Goal: Task Accomplishment & Management: Manage account settings

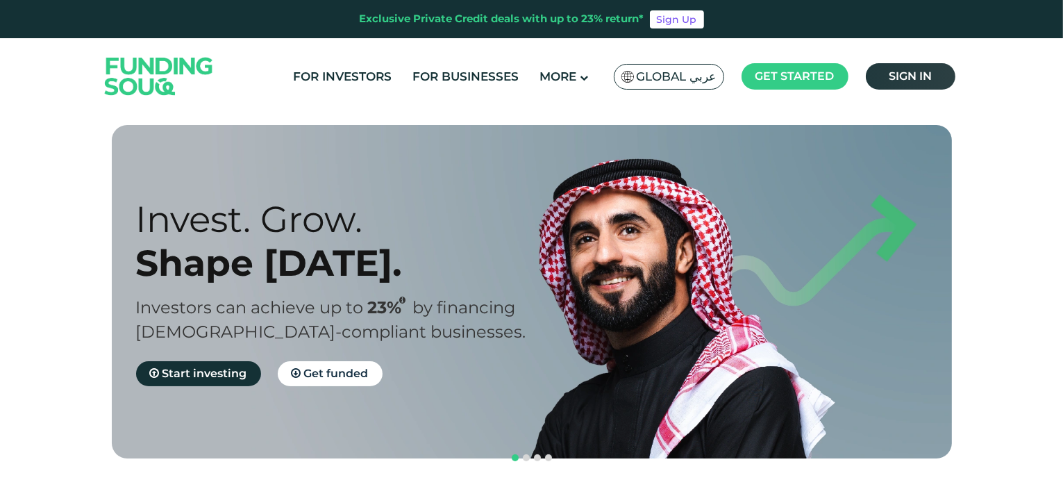
click at [893, 83] on link "Sign in" at bounding box center [911, 76] width 90 height 26
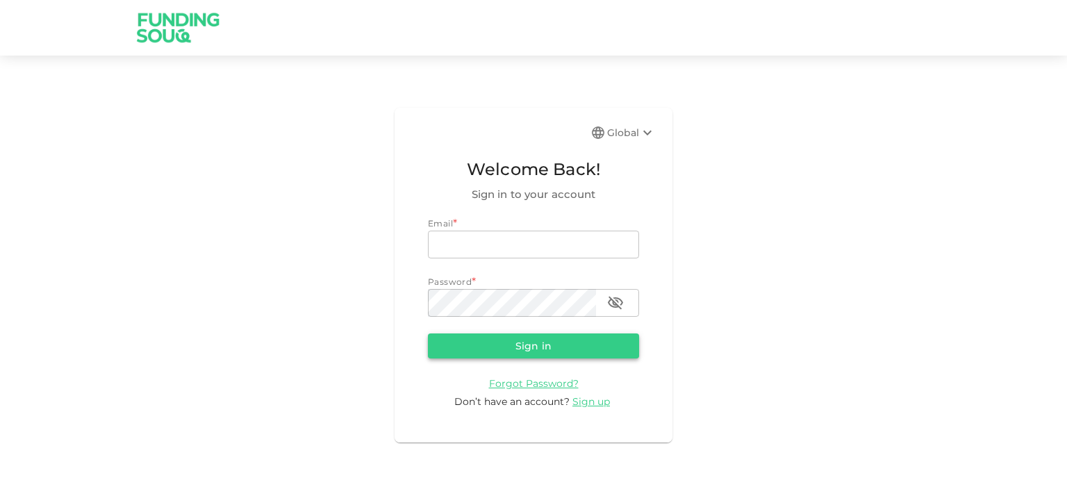
type input "[EMAIL_ADDRESS][DOMAIN_NAME]"
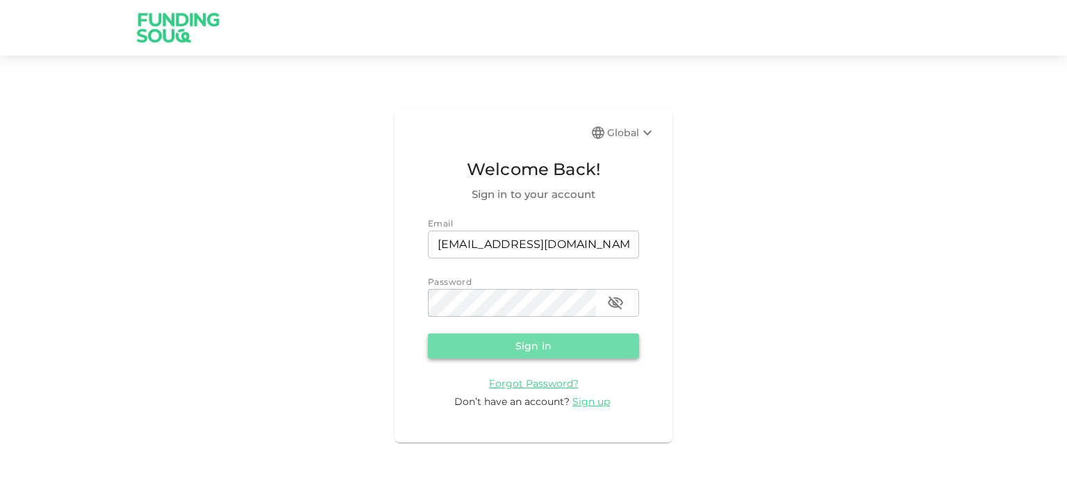
click at [517, 342] on button "Sign in" at bounding box center [533, 345] width 211 height 25
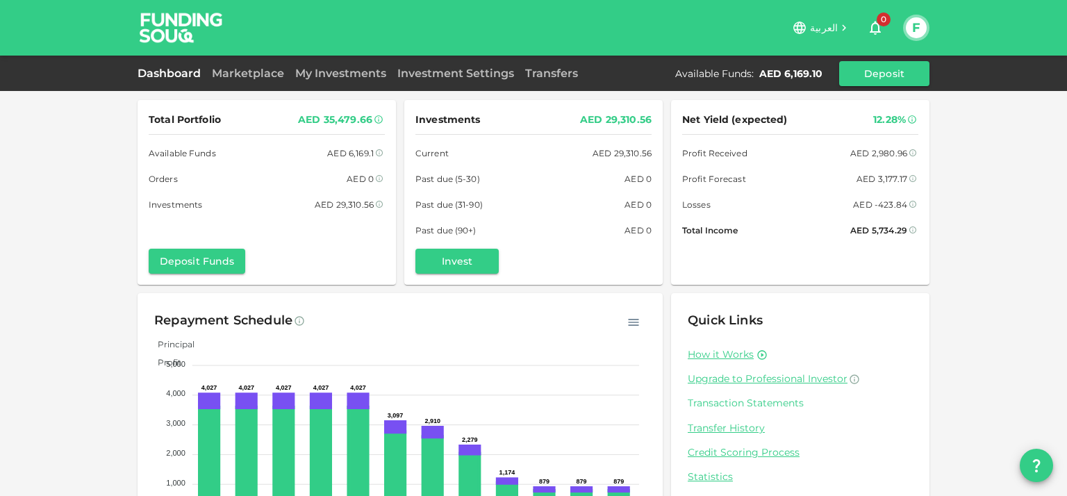
click at [726, 399] on link "Transaction Statements" at bounding box center [799, 403] width 225 height 13
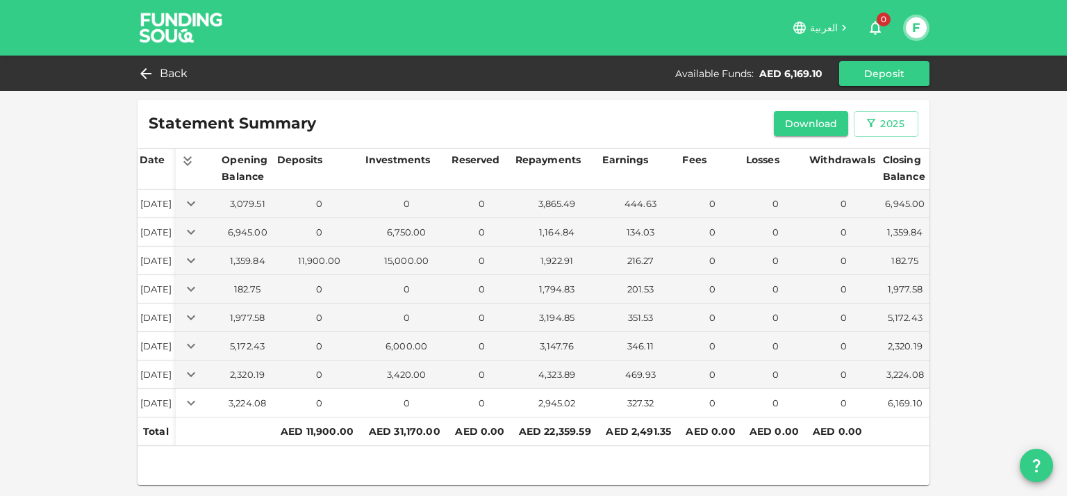
click at [199, 405] on icon "Expand" at bounding box center [191, 402] width 17 height 17
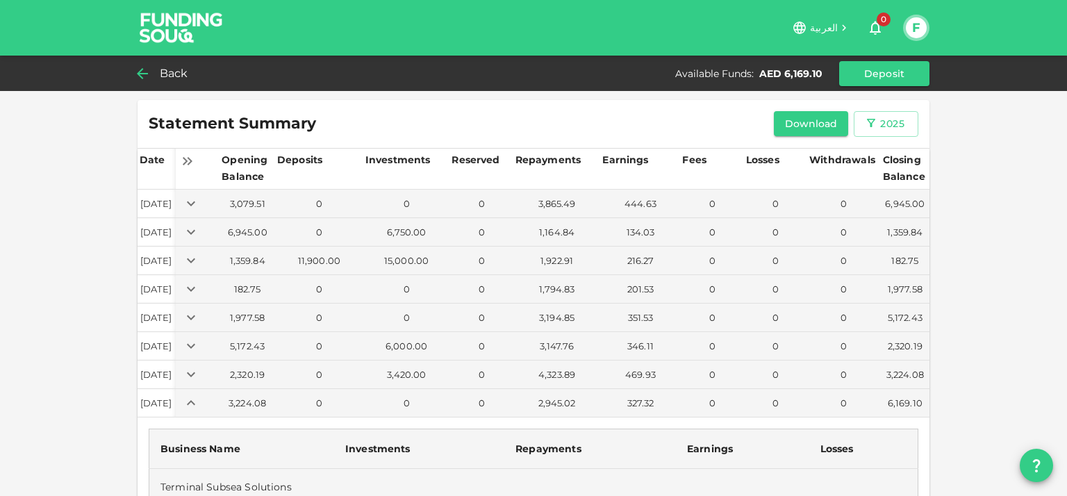
click at [165, 72] on span "Back" at bounding box center [174, 73] width 28 height 19
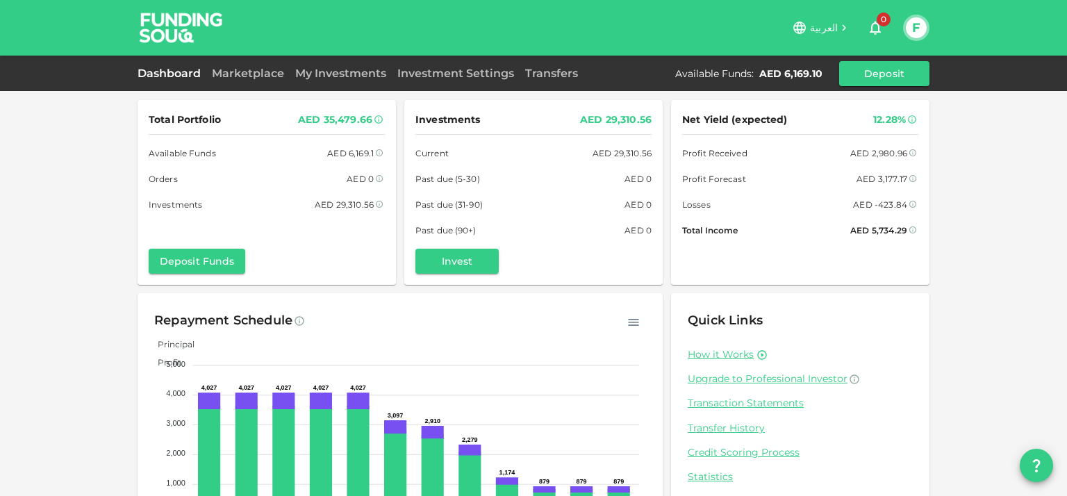
click at [295, 81] on div "Dashboard Marketplace My Investments Investment Settings Transfers Available Fu…" at bounding box center [533, 73] width 792 height 25
click at [312, 76] on link "My Investments" at bounding box center [341, 73] width 102 height 13
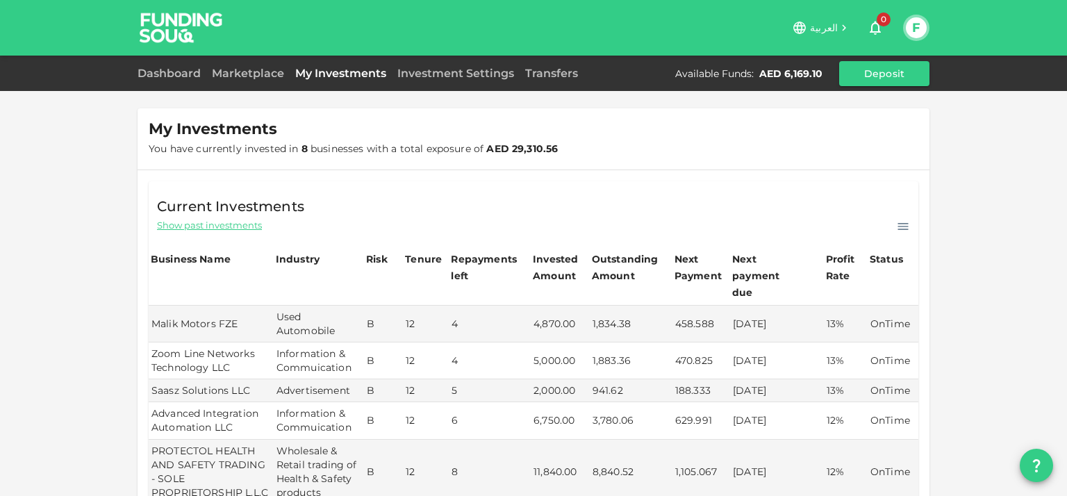
click at [189, 83] on div "Dashboard Marketplace My Investments Investment Settings Transfers Available Fu…" at bounding box center [533, 73] width 792 height 25
click at [183, 73] on link "Dashboard" at bounding box center [171, 73] width 69 height 13
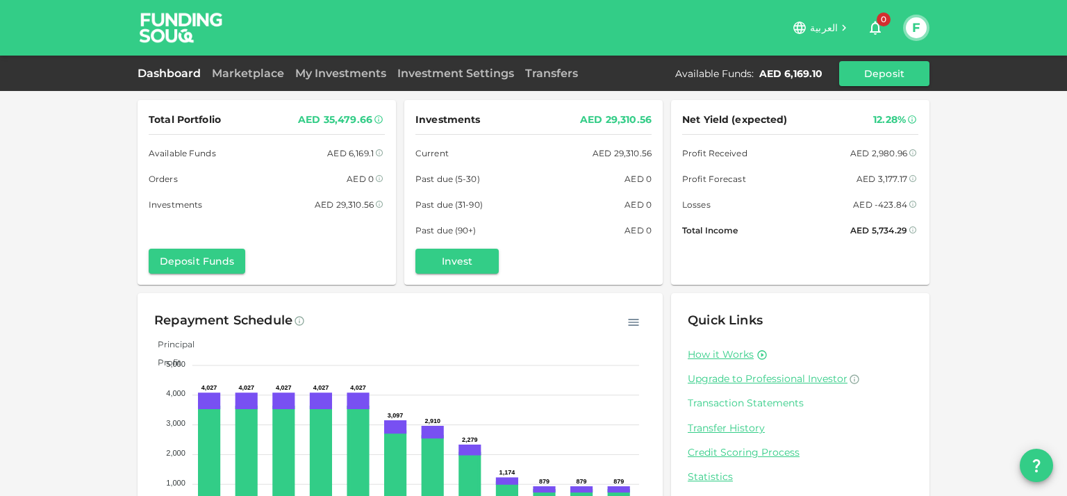
click at [729, 406] on link "Transaction Statements" at bounding box center [799, 403] width 225 height 13
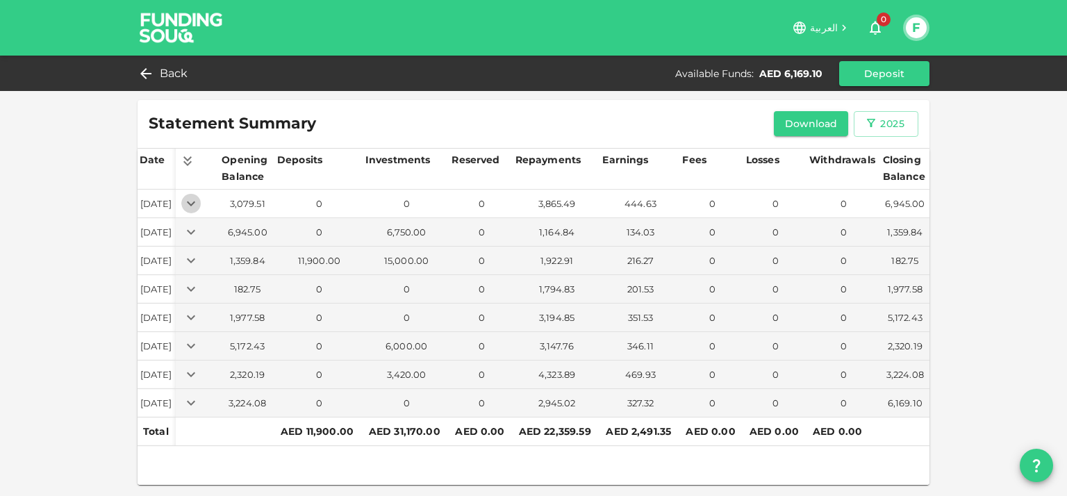
click at [195, 201] on icon "Expand" at bounding box center [191, 203] width 8 height 5
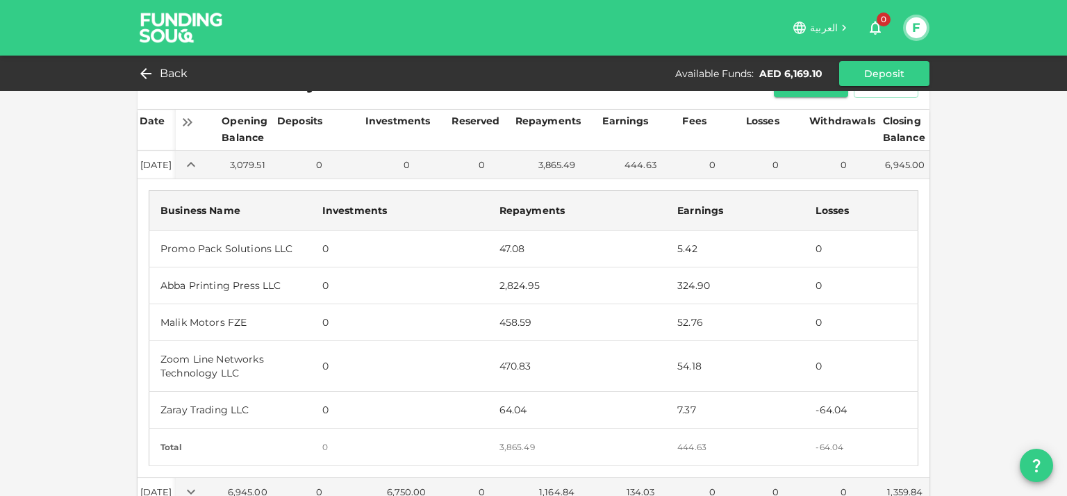
scroll to position [69, 0]
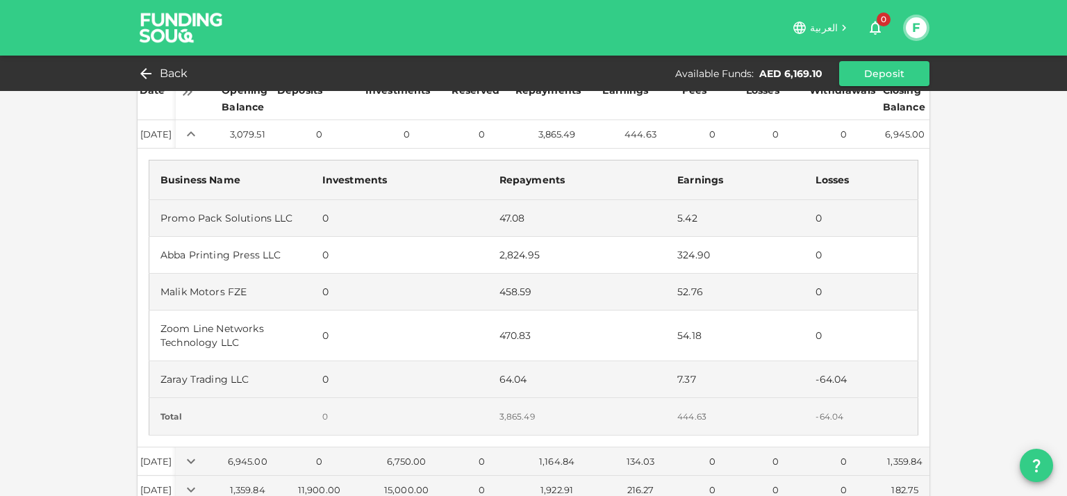
click at [199, 135] on icon "Expand" at bounding box center [191, 134] width 17 height 17
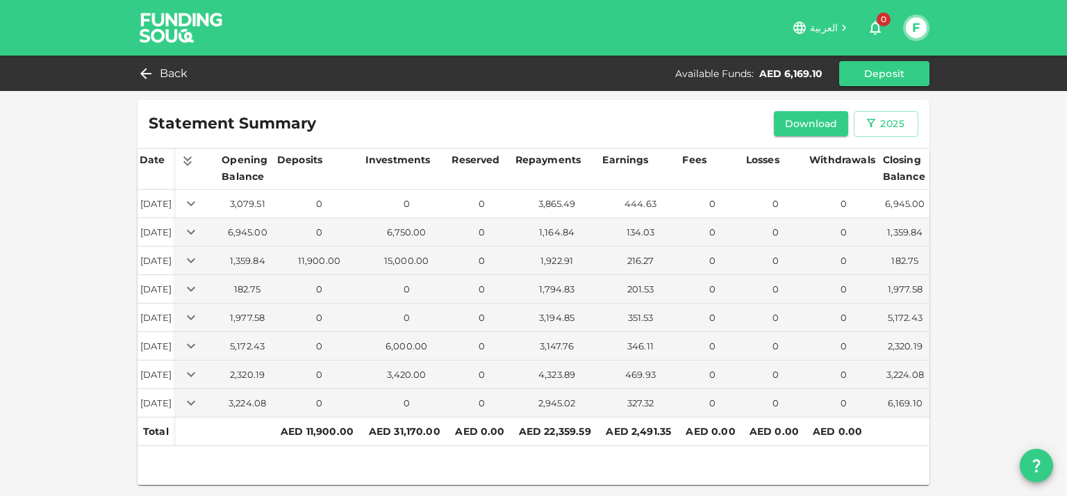
scroll to position [0, 0]
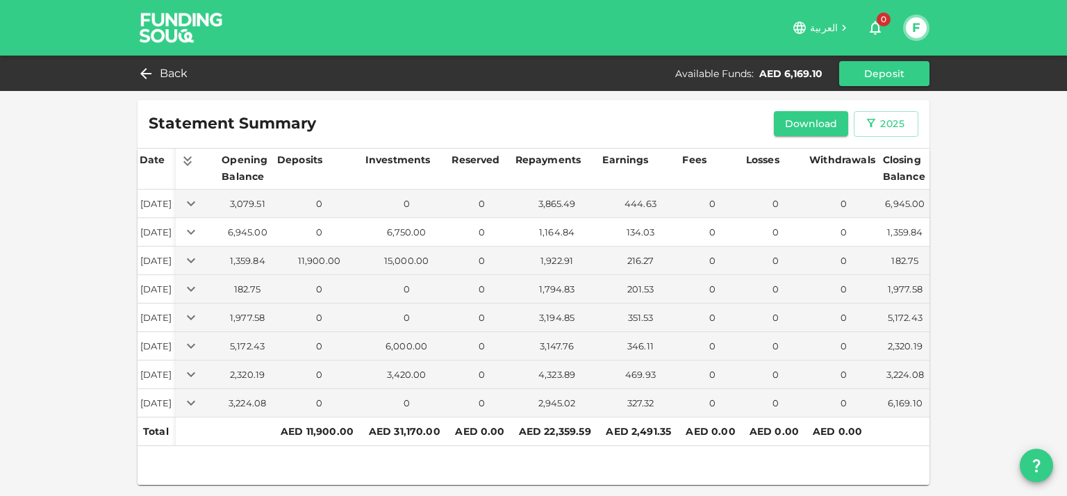
click at [199, 231] on icon "Expand" at bounding box center [191, 232] width 17 height 17
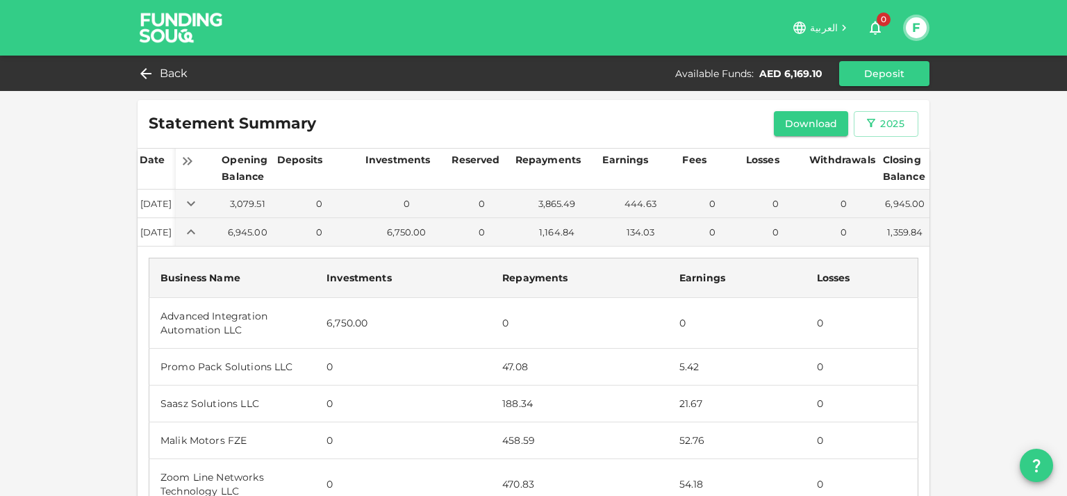
scroll to position [69, 0]
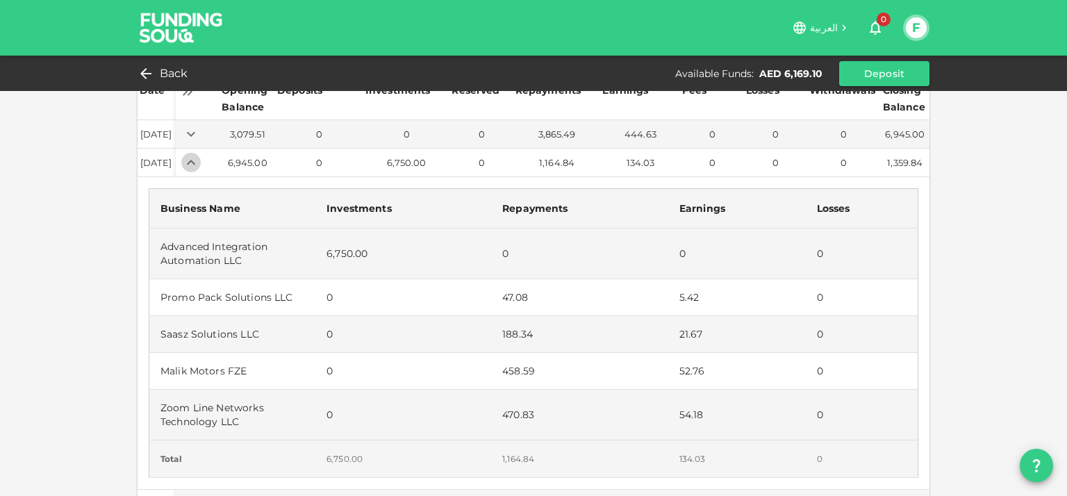
click at [199, 162] on icon "Expand" at bounding box center [191, 162] width 17 height 17
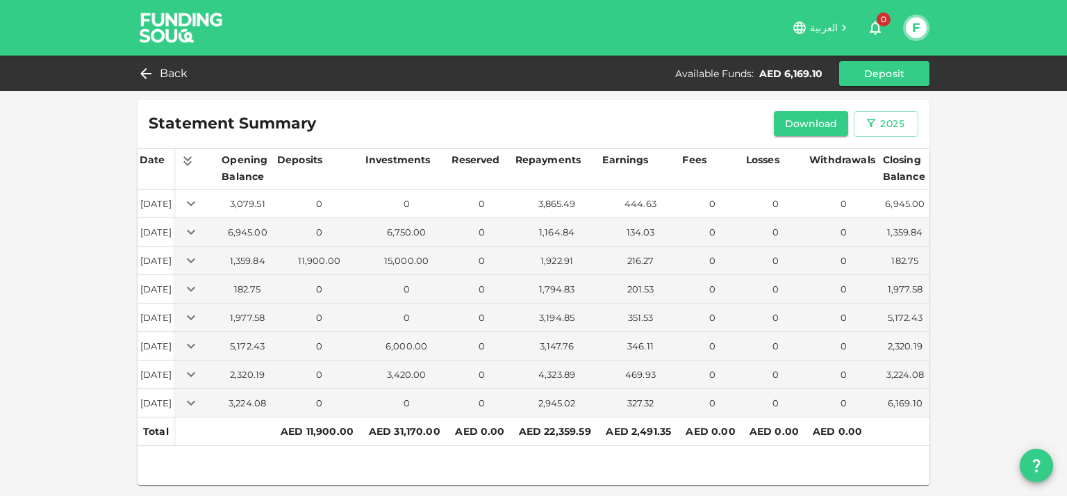
scroll to position [0, 0]
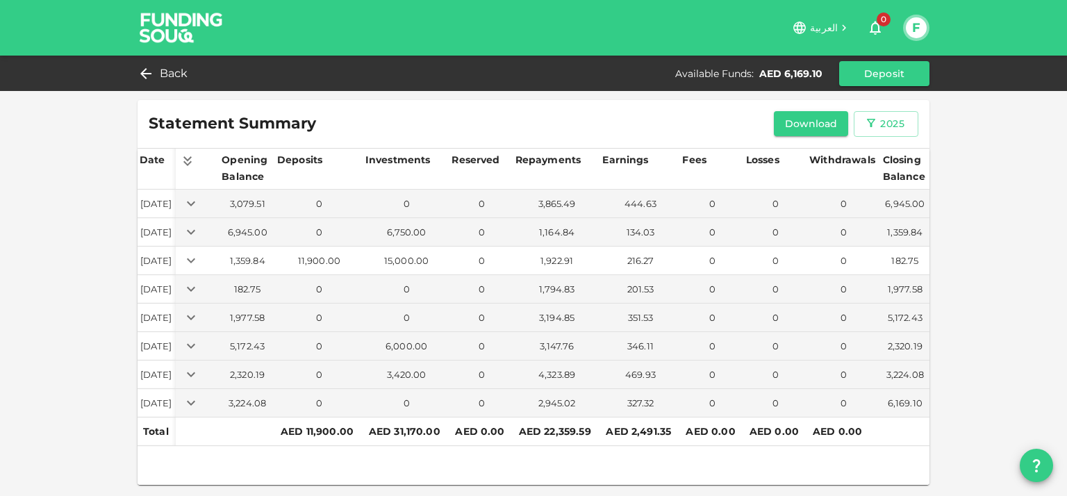
click at [199, 258] on icon "Expand" at bounding box center [191, 260] width 17 height 17
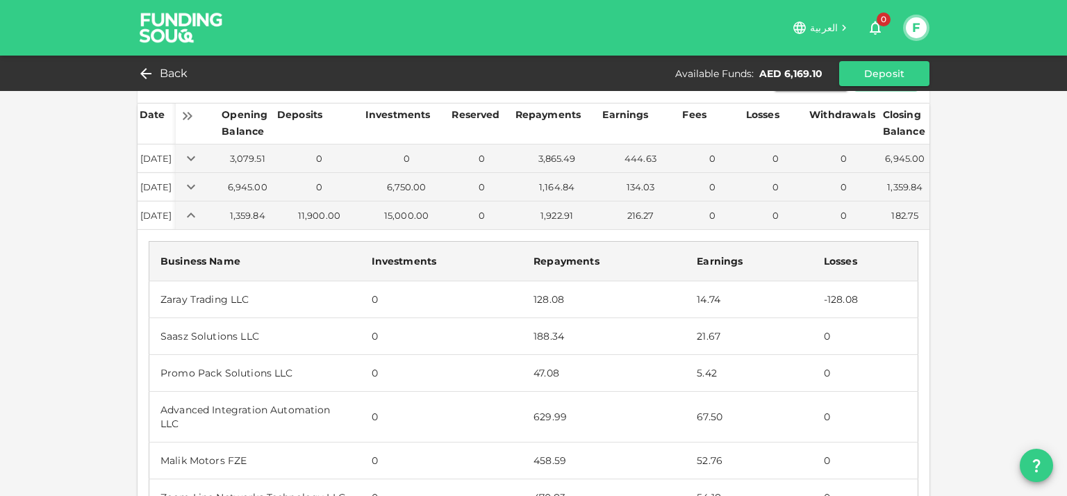
scroll to position [69, 0]
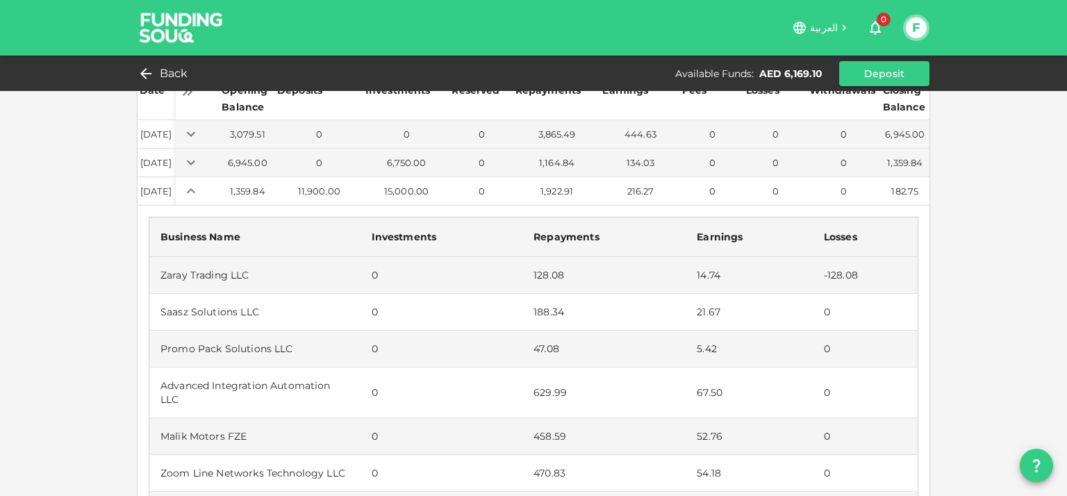
click at [195, 191] on icon "Expand" at bounding box center [191, 190] width 8 height 5
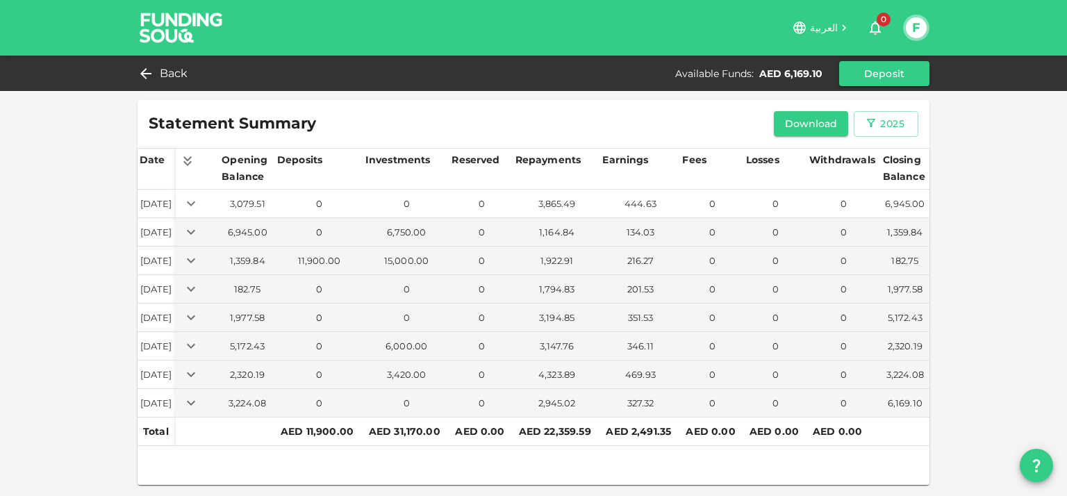
scroll to position [0, 0]
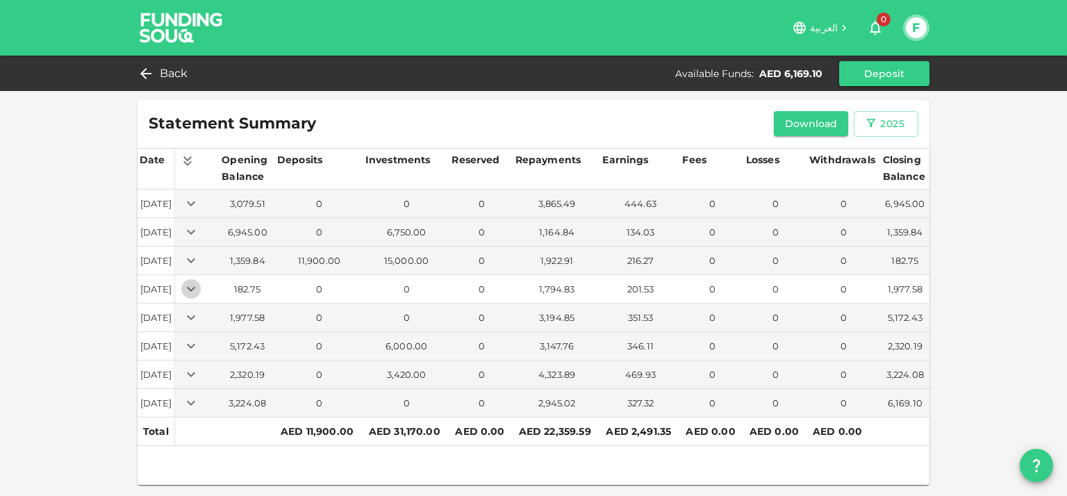
click at [195, 290] on icon "Expand" at bounding box center [191, 288] width 8 height 5
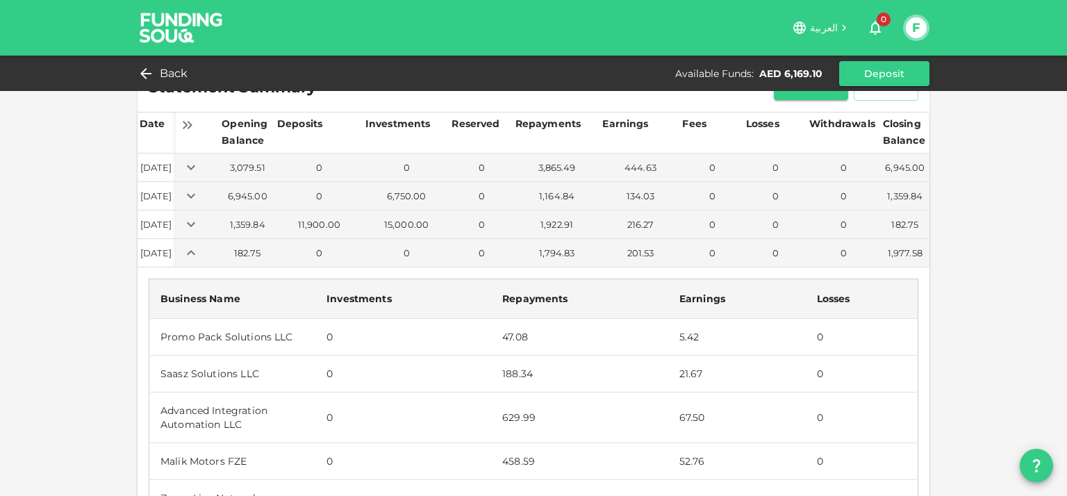
scroll to position [69, 0]
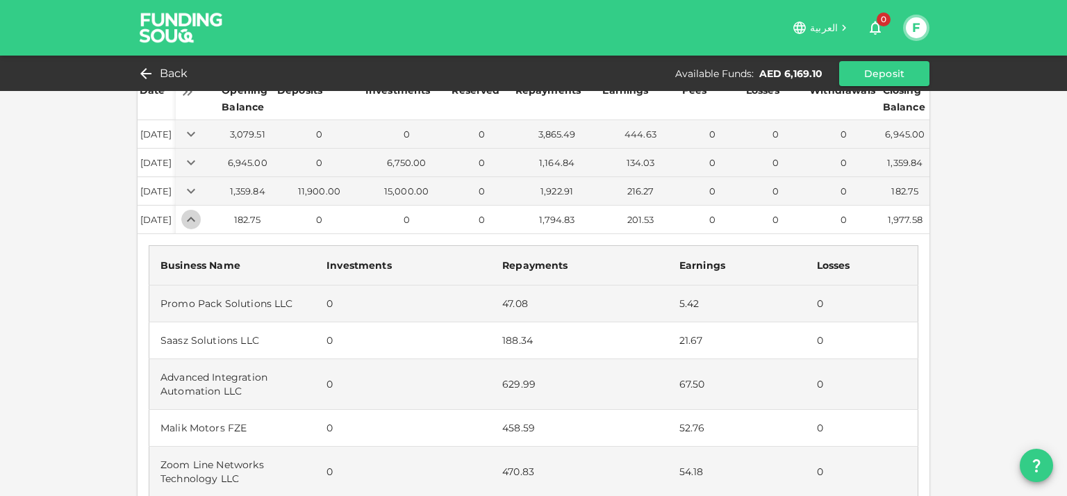
click at [195, 218] on icon "Expand" at bounding box center [191, 219] width 8 height 5
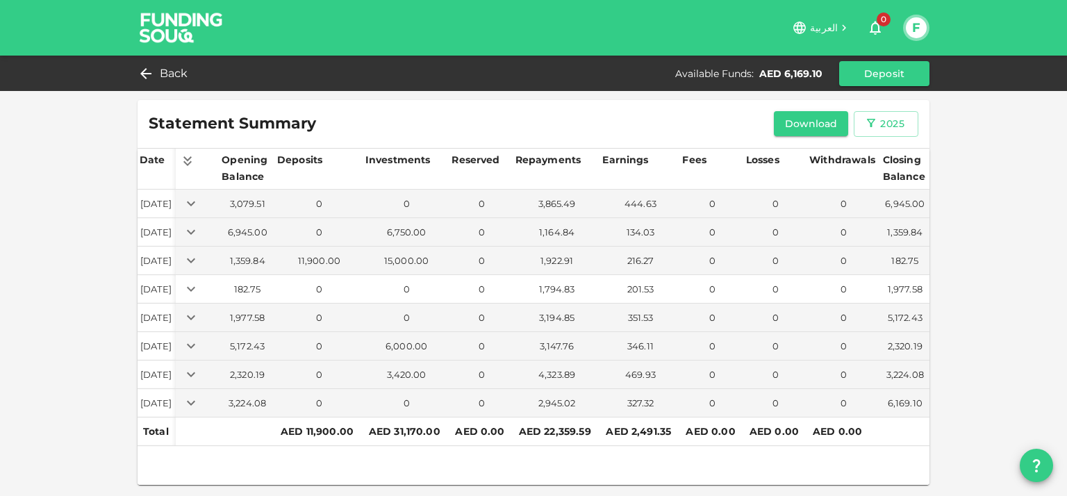
scroll to position [0, 0]
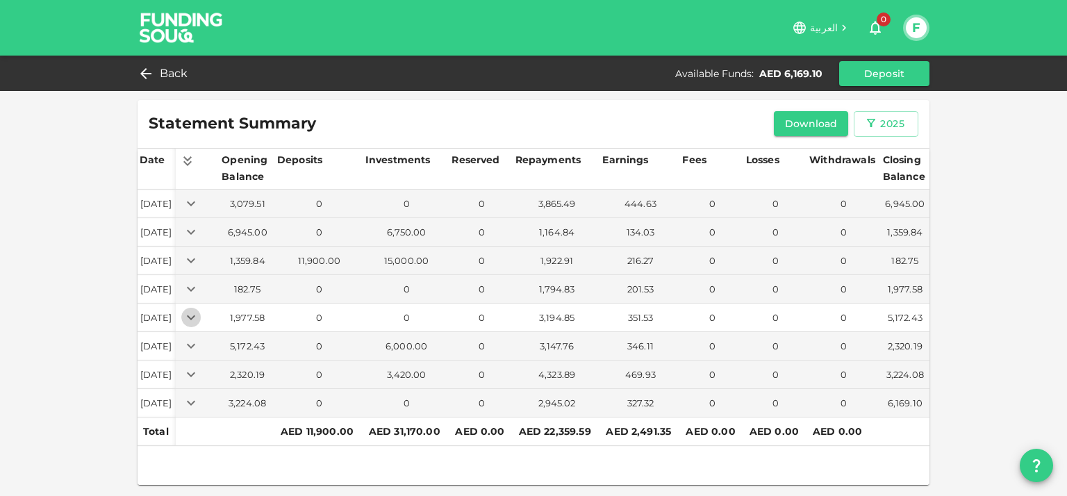
click at [199, 318] on icon "Expand" at bounding box center [191, 317] width 17 height 17
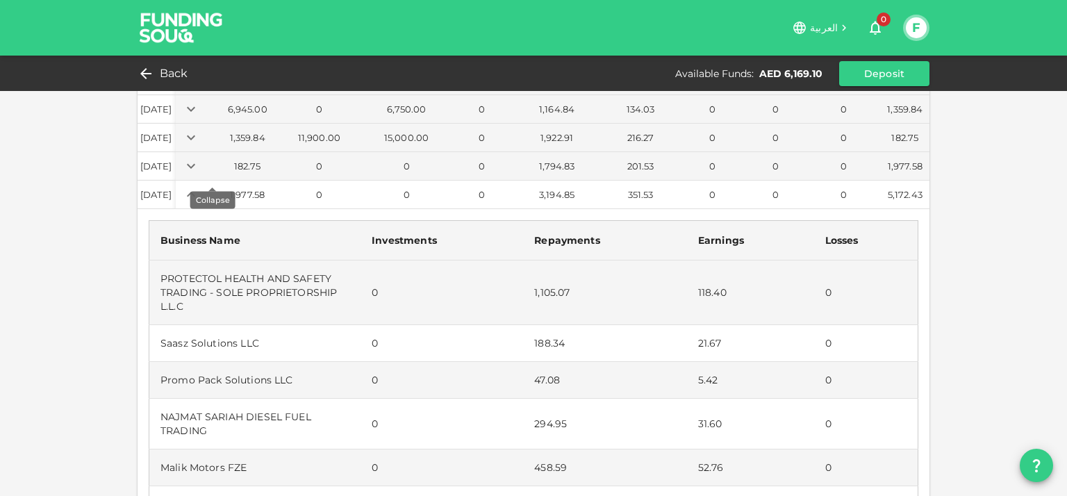
scroll to position [139, 0]
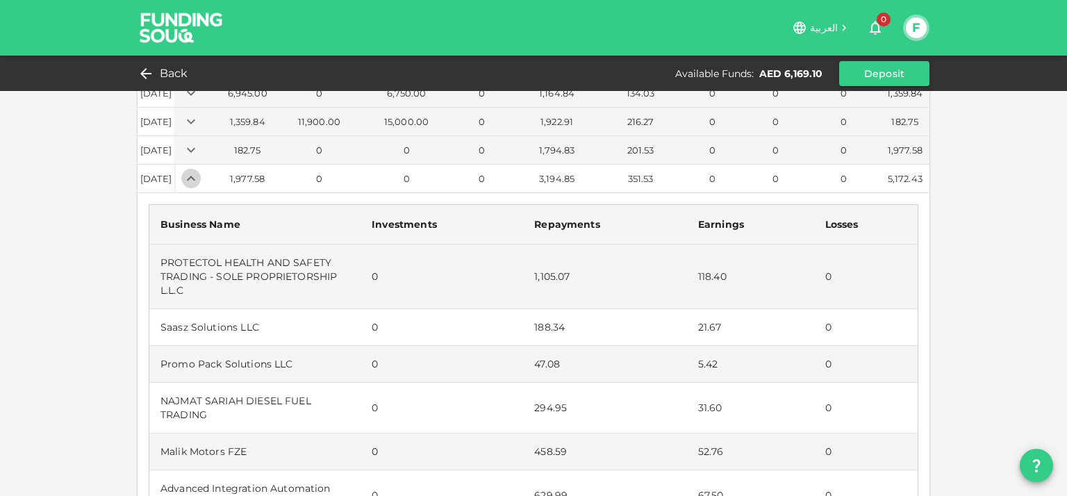
click at [199, 174] on icon "Expand" at bounding box center [191, 178] width 17 height 17
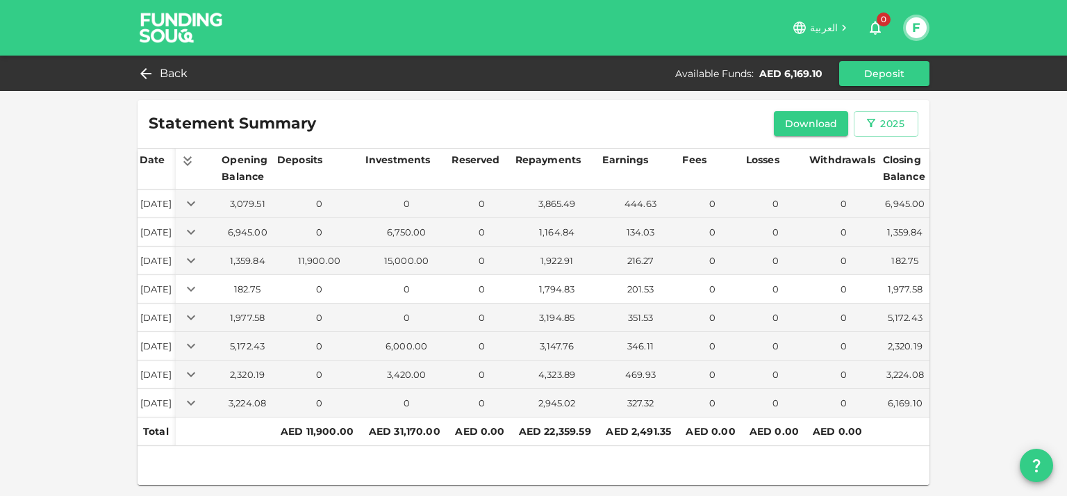
scroll to position [0, 0]
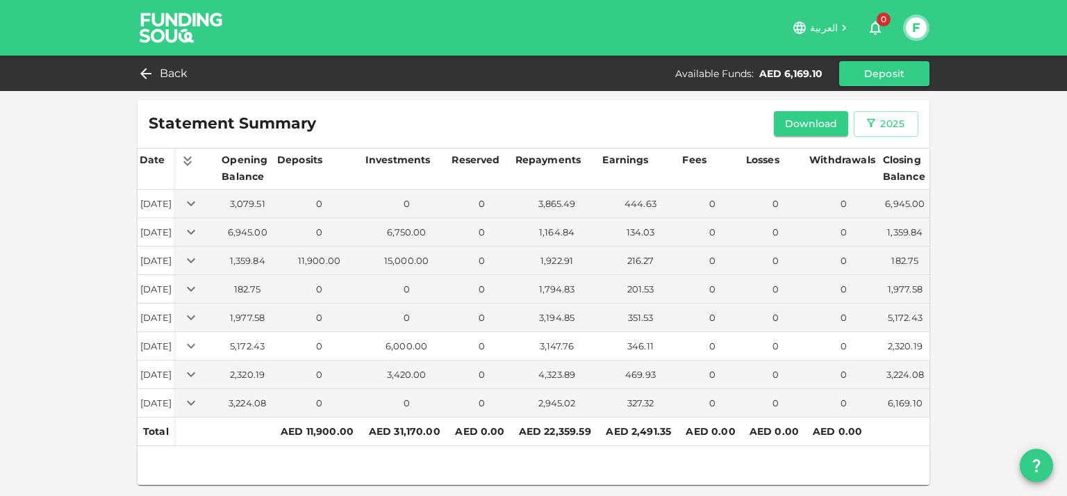
click at [199, 349] on icon "Expand" at bounding box center [191, 345] width 17 height 17
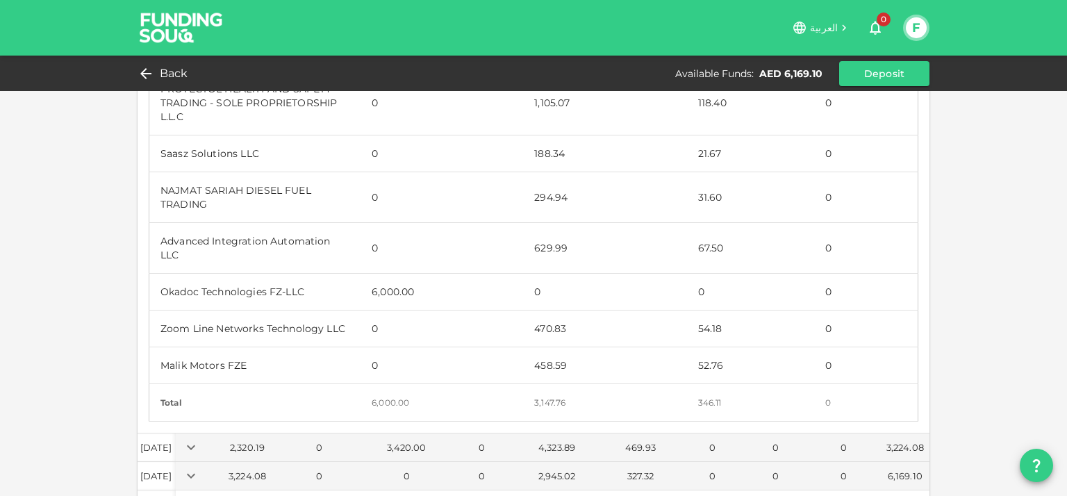
scroll to position [408, 0]
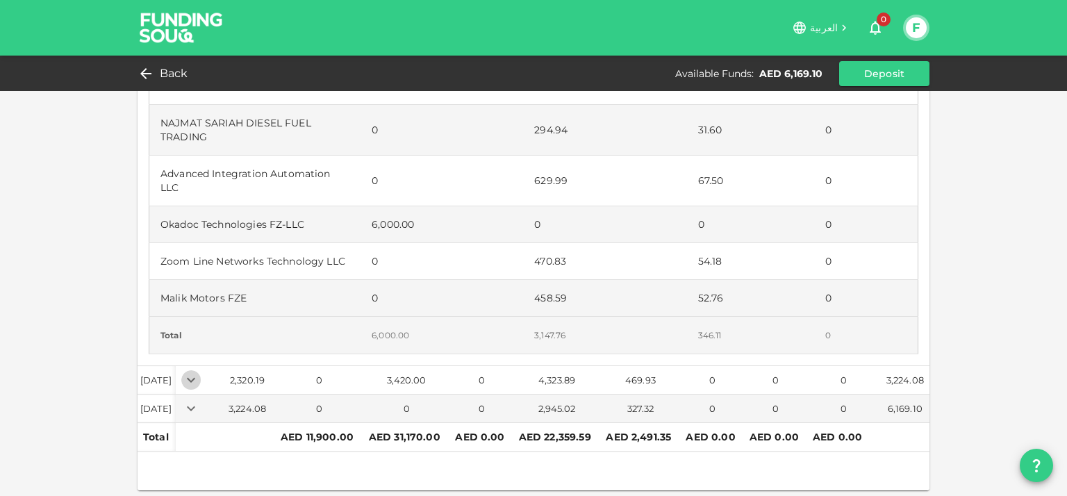
click at [199, 383] on icon "Expand" at bounding box center [191, 380] width 17 height 17
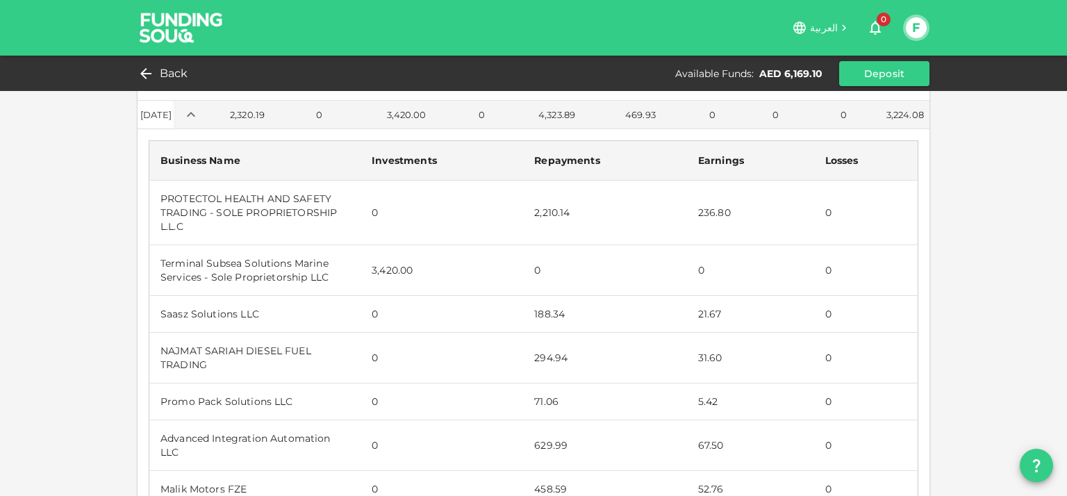
scroll to position [547, 0]
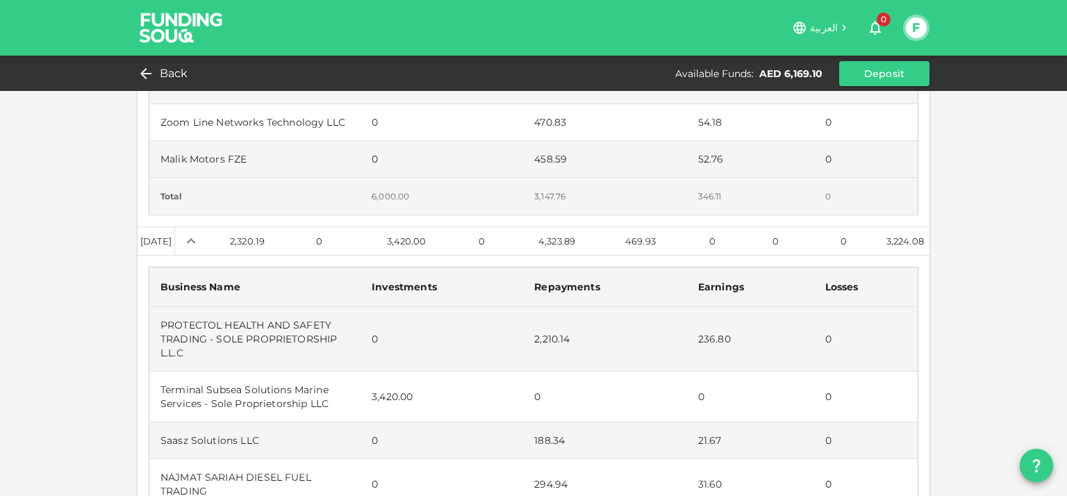
click at [199, 240] on icon "Expand" at bounding box center [191, 241] width 17 height 17
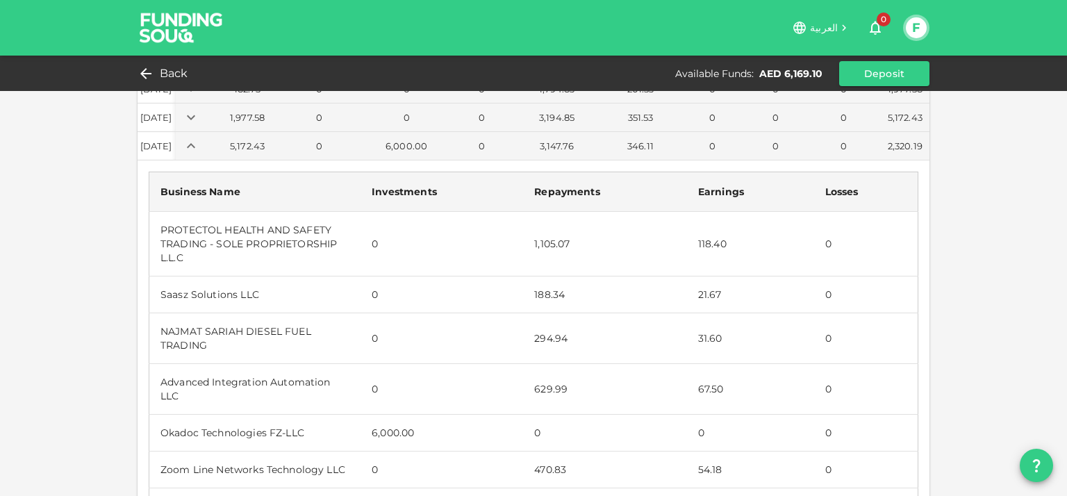
scroll to position [0, 0]
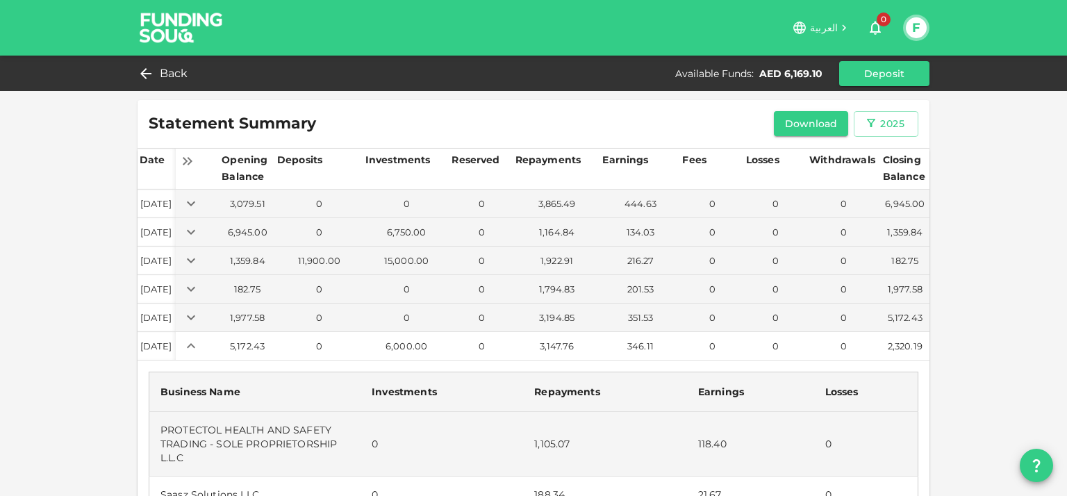
click at [199, 341] on icon "Expand" at bounding box center [191, 345] width 17 height 17
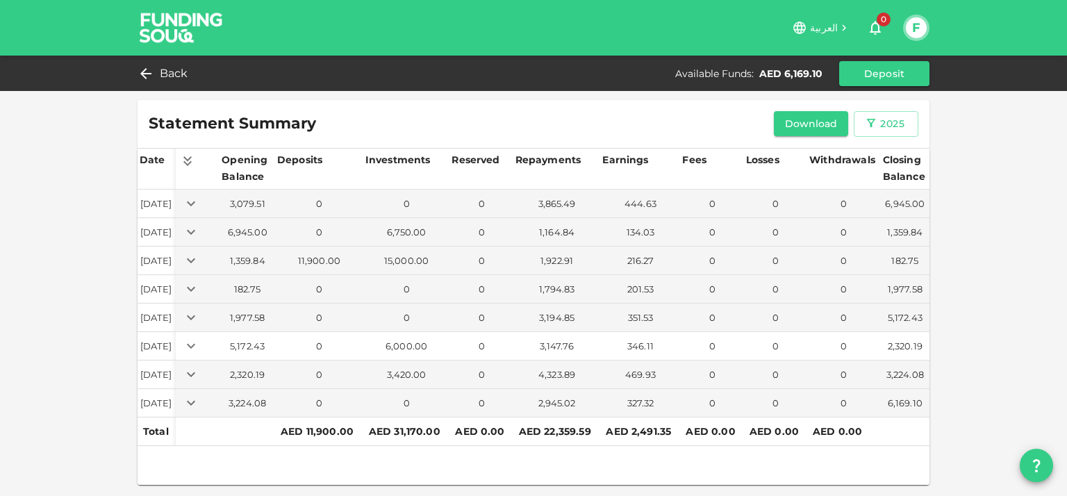
click at [199, 344] on icon "Expand" at bounding box center [191, 345] width 17 height 17
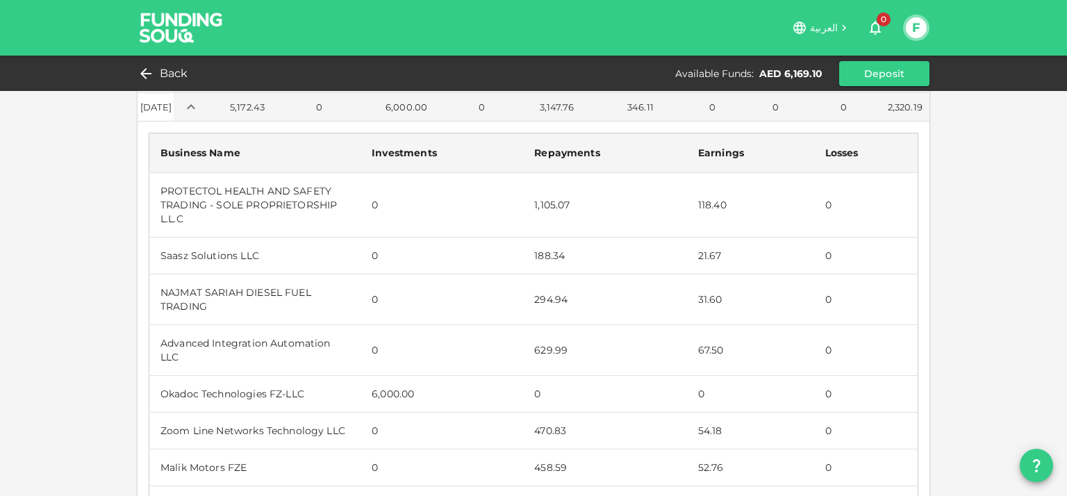
scroll to position [208, 0]
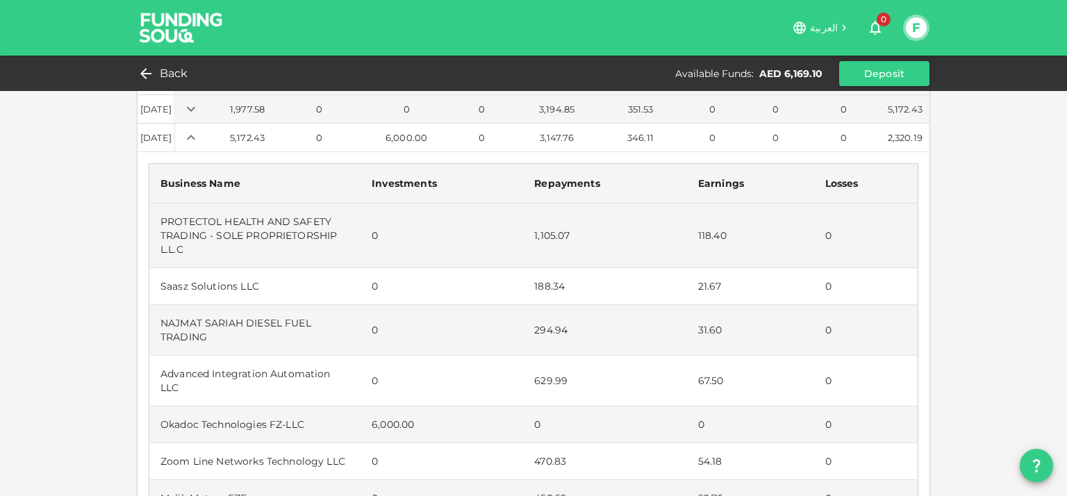
click at [199, 134] on icon "Expand" at bounding box center [191, 137] width 17 height 17
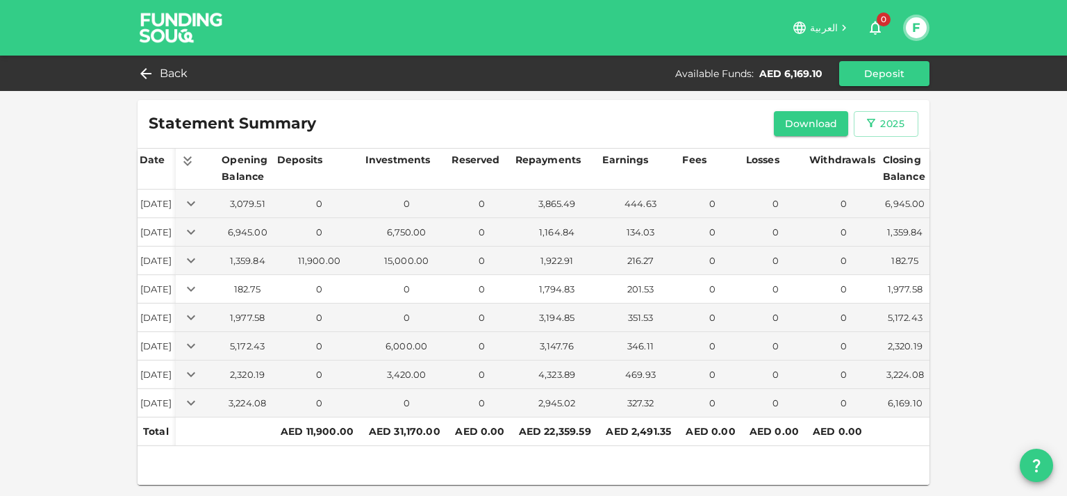
scroll to position [0, 0]
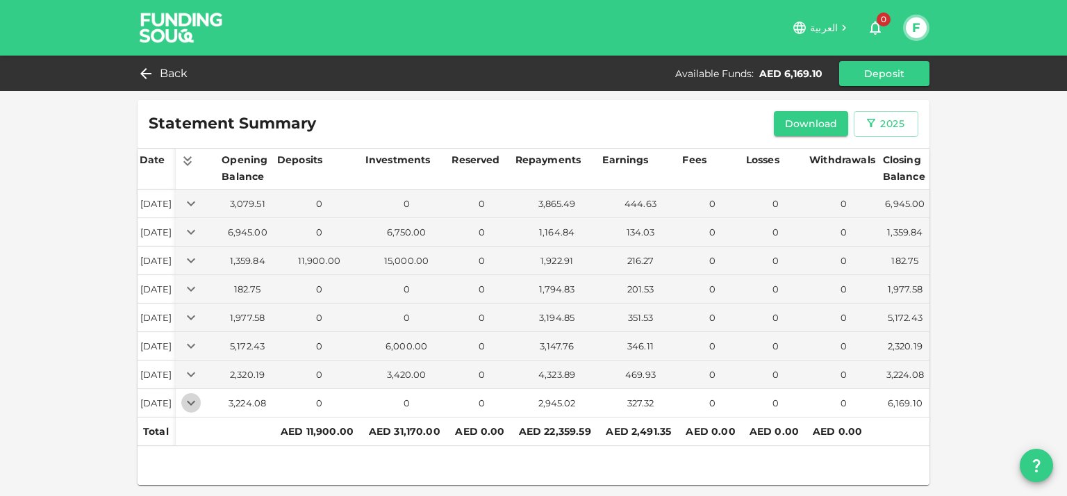
click at [199, 403] on icon "Expand" at bounding box center [191, 402] width 17 height 17
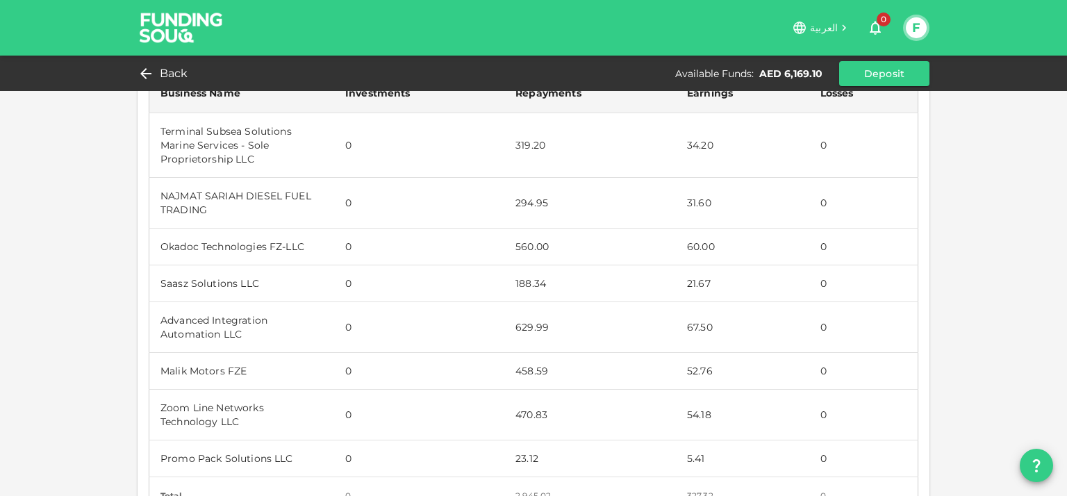
scroll to position [417, 0]
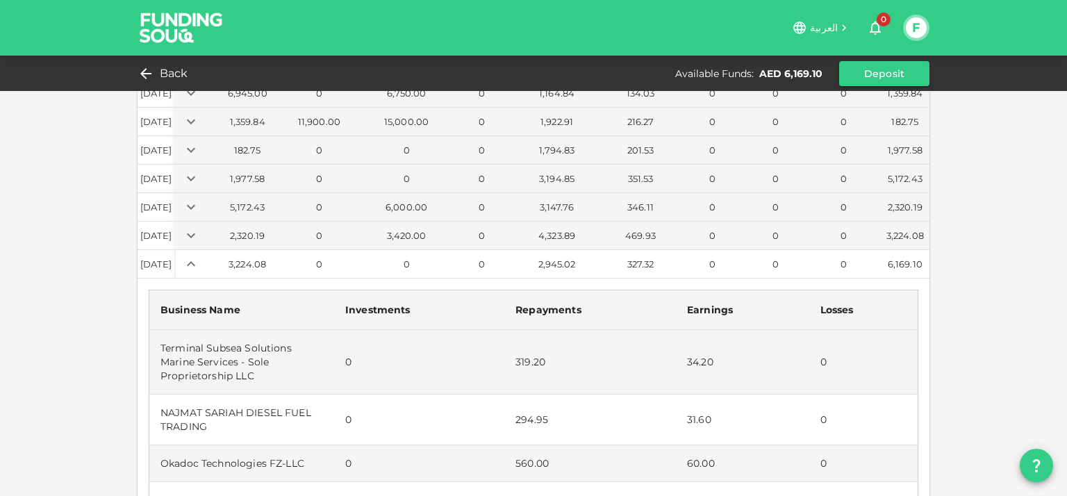
click at [199, 269] on icon "Expand" at bounding box center [191, 264] width 17 height 17
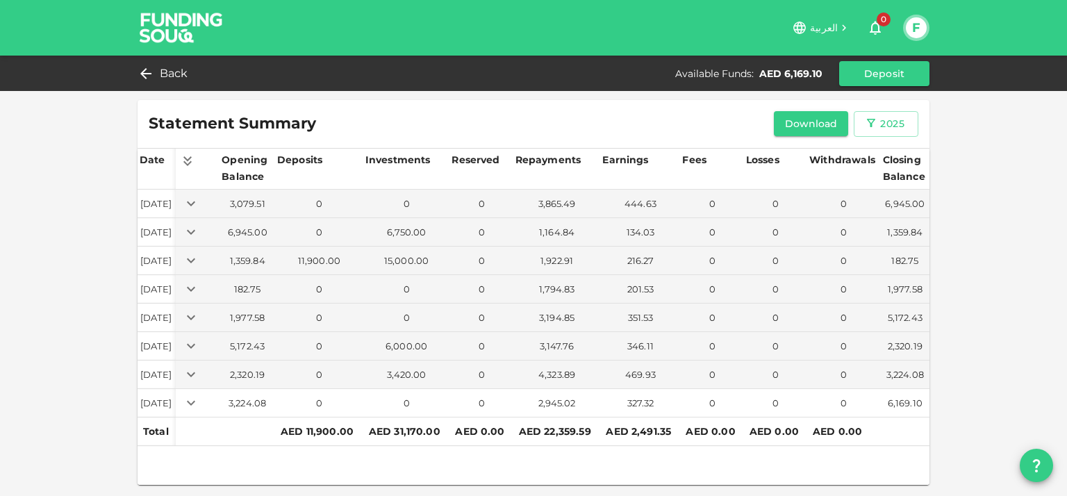
scroll to position [0, 0]
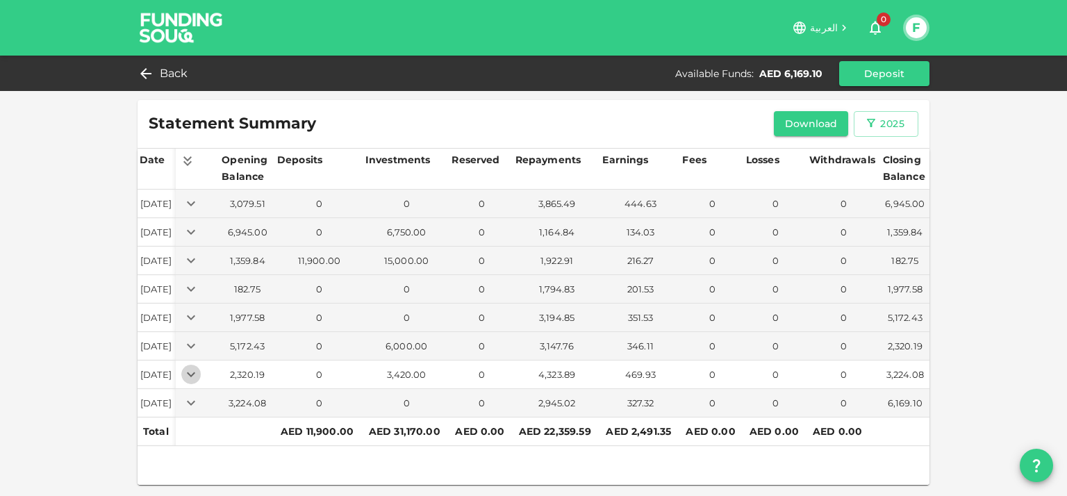
click at [199, 368] on icon "Expand" at bounding box center [191, 374] width 17 height 17
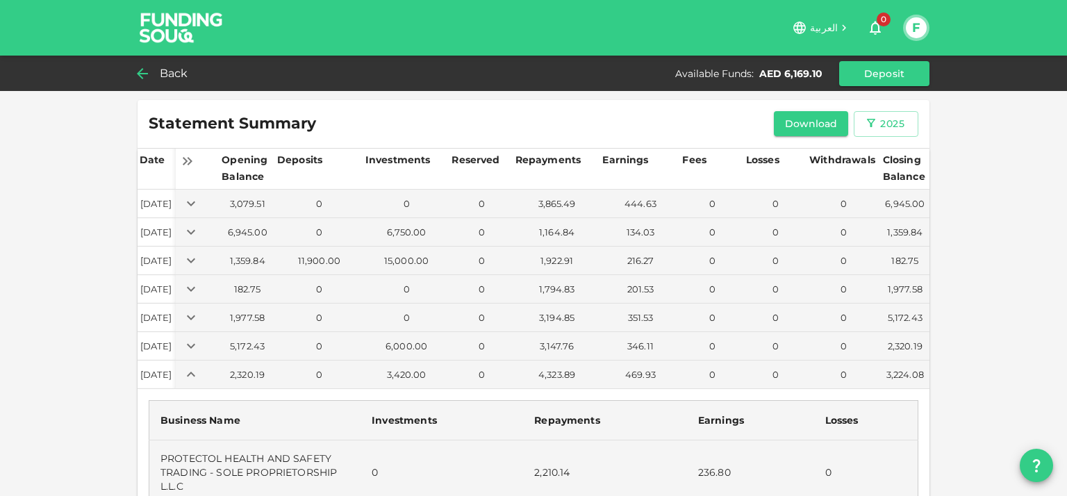
click at [172, 74] on span "Back" at bounding box center [174, 73] width 28 height 19
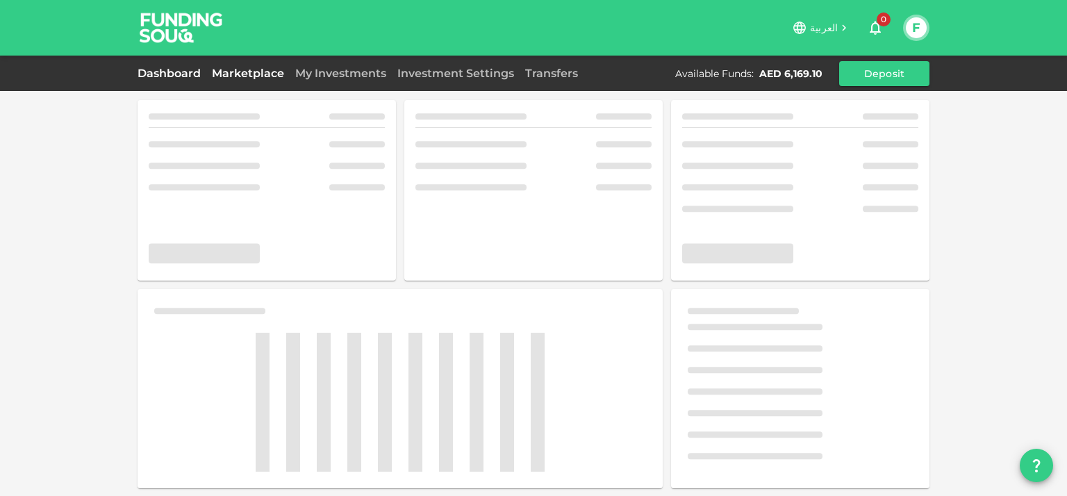
click at [257, 67] on link "Marketplace" at bounding box center [247, 73] width 83 height 13
